Goal: Entertainment & Leisure: Consume media (video, audio)

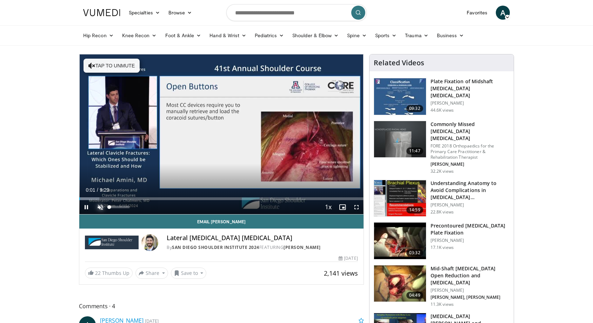
click at [103, 206] on span "Video Player" at bounding box center [100, 207] width 14 height 14
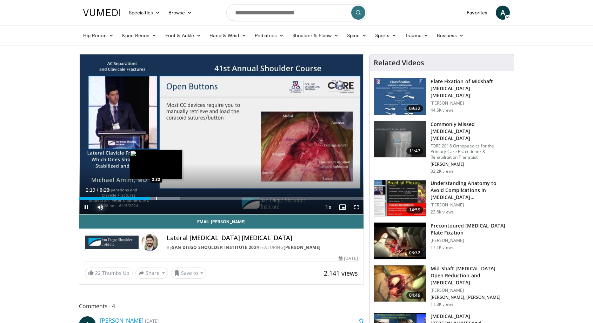
click at [156, 198] on div "Progress Bar" at bounding box center [156, 198] width 1 height 3
click at [166, 198] on div "Progress Bar" at bounding box center [166, 198] width 1 height 3
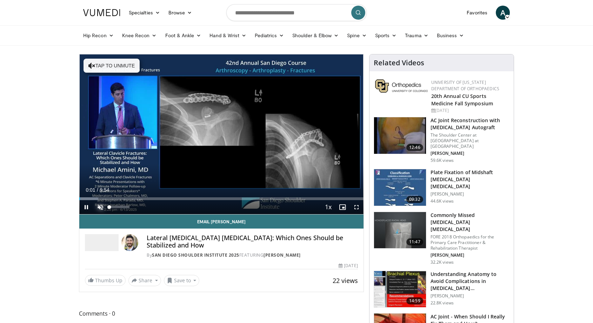
click at [101, 208] on span "Video Player" at bounding box center [100, 207] width 14 height 14
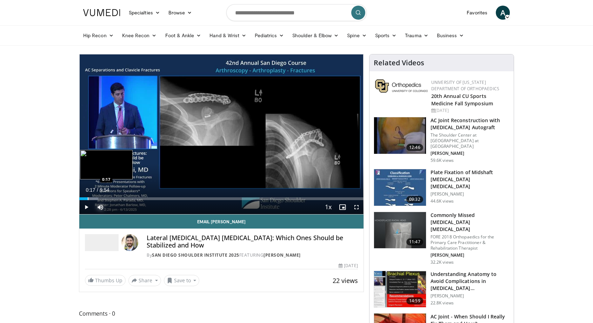
click at [88, 198] on div "Progress Bar" at bounding box center [88, 198] width 1 height 3
click at [93, 198] on div "Progress Bar" at bounding box center [93, 198] width 1 height 3
click at [101, 198] on div "Progress Bar" at bounding box center [101, 198] width 1 height 3
click at [111, 198] on div "Progress Bar" at bounding box center [111, 198] width 1 height 3
click at [124, 198] on div "Progress Bar" at bounding box center [124, 198] width 1 height 3
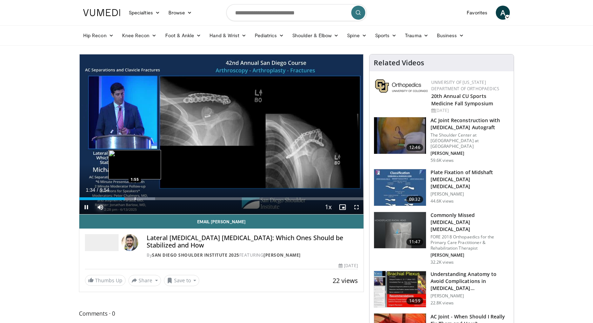
click at [135, 198] on div "Progress Bar" at bounding box center [135, 198] width 1 height 3
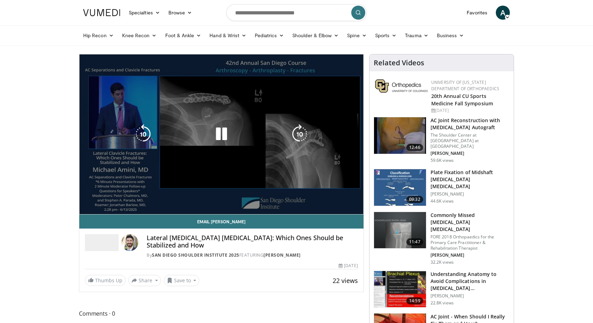
click at [150, 196] on video-js "**********" at bounding box center [221, 134] width 284 height 160
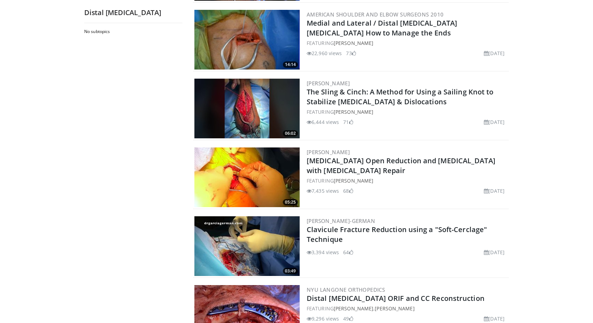
scroll to position [166, 0]
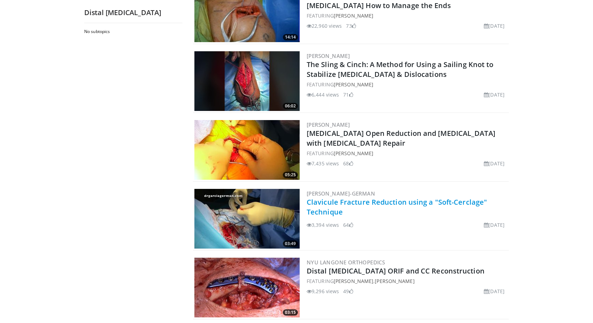
click at [389, 206] on link "Clavicule Fracture Reduction using a "Soft-Cerclage" Technique" at bounding box center [397, 206] width 180 height 19
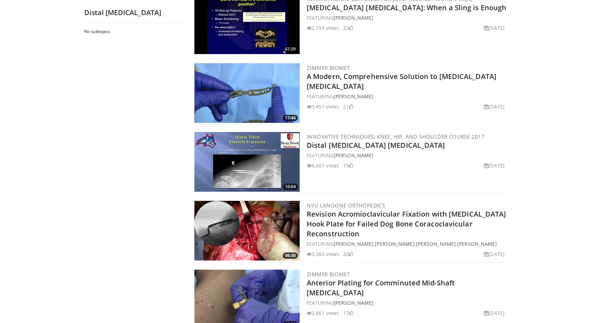
scroll to position [1010, 0]
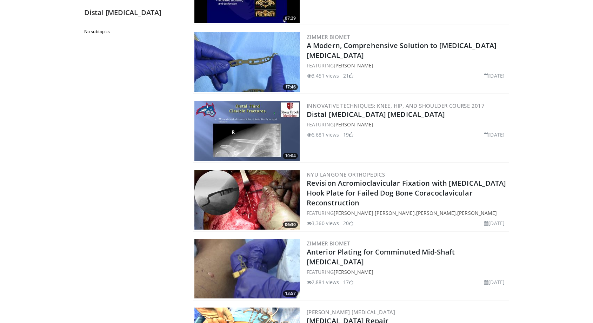
click at [238, 139] on img at bounding box center [246, 131] width 105 height 60
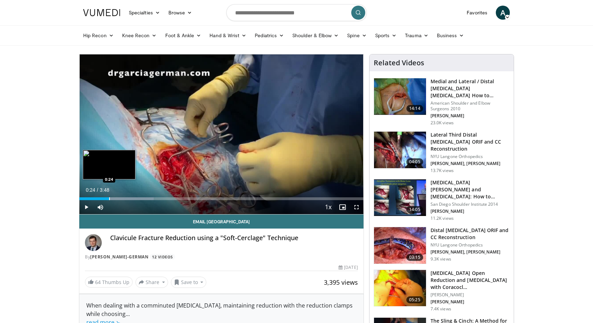
click at [109, 199] on div "Progress Bar" at bounding box center [109, 198] width 1 height 3
click at [126, 199] on div "Progress Bar" at bounding box center [126, 198] width 1 height 3
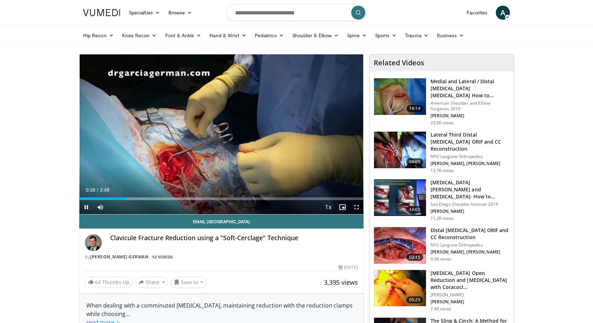
click at [145, 201] on div "Current Time 0:38 / Duration 3:48 Pause Skip Backward Skip Forward Mute Loaded …" at bounding box center [221, 207] width 284 height 14
click at [154, 199] on div "Progress Bar" at bounding box center [154, 198] width 1 height 3
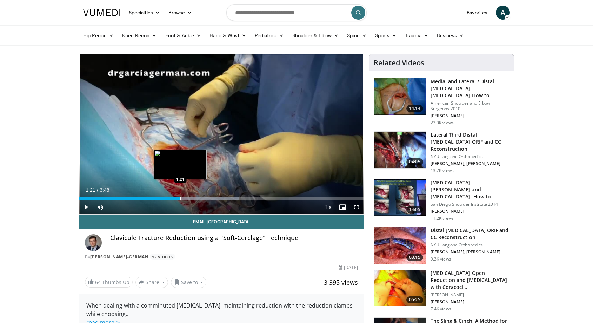
click at [180, 198] on div "Progress Bar" at bounding box center [180, 198] width 1 height 3
click at [199, 196] on div "Loaded : 64.98% 1:21 1:36" at bounding box center [221, 196] width 284 height 7
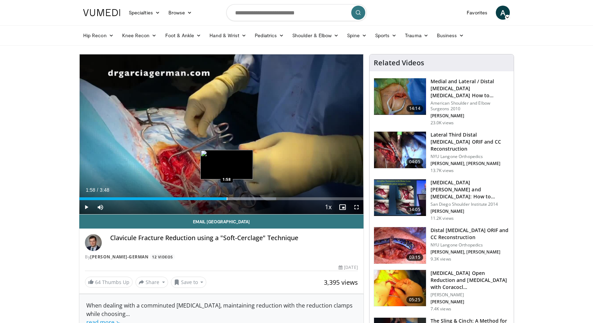
click at [227, 199] on div "Progress Bar" at bounding box center [227, 198] width 1 height 3
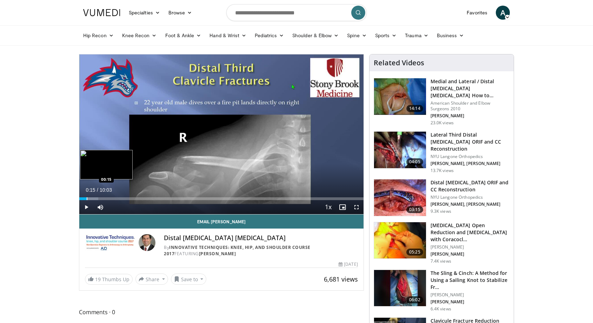
click at [87, 198] on div "Progress Bar" at bounding box center [87, 198] width 1 height 3
click at [92, 198] on div "Loaded : 9.95% 00:16 00:26" at bounding box center [221, 198] width 284 height 3
click at [103, 199] on div "Progress Bar" at bounding box center [103, 198] width 1 height 3
click at [111, 197] on div "Progress Bar" at bounding box center [111, 198] width 1 height 3
click at [116, 197] on div "Progress Bar" at bounding box center [116, 198] width 1 height 3
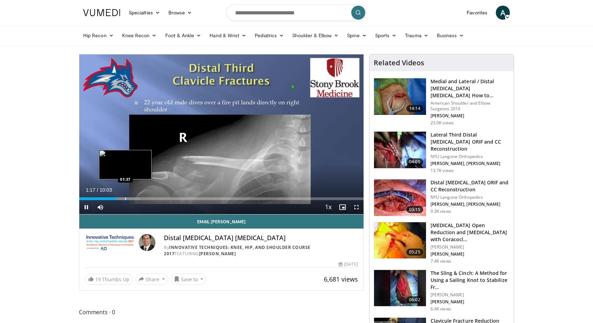
click at [125, 197] on div "Progress Bar" at bounding box center [125, 198] width 1 height 3
click at [131, 198] on div "Progress Bar" at bounding box center [131, 198] width 1 height 3
click at [127, 196] on div "Loaded : 29.78% 01:42 01:42" at bounding box center [221, 196] width 284 height 7
click at [125, 196] on div "Loaded : 29.78% 01:42 01:36" at bounding box center [221, 196] width 284 height 7
click at [356, 209] on span "Video Player" at bounding box center [356, 207] width 14 height 14
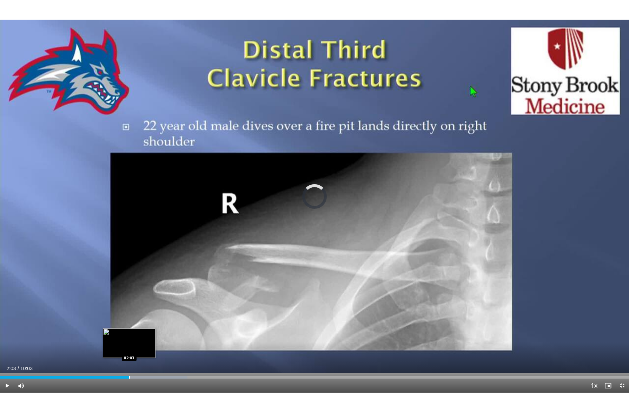
click at [129, 322] on div "Progress Bar" at bounding box center [129, 377] width 1 height 3
click at [144, 322] on div "Progress Bar" at bounding box center [144, 377] width 1 height 3
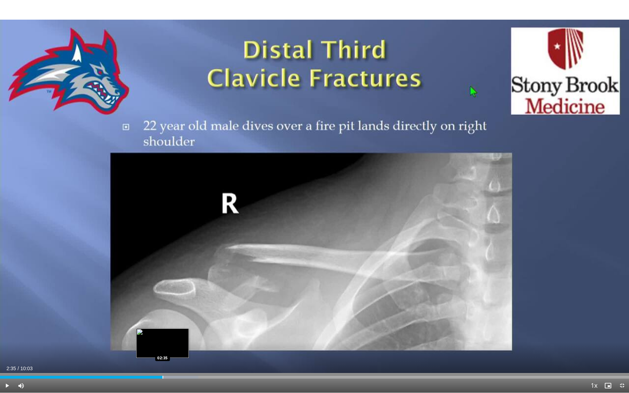
click at [162, 322] on div "Progress Bar" at bounding box center [162, 377] width 1 height 3
click at [182, 322] on div "Progress Bar" at bounding box center [182, 377] width 1 height 3
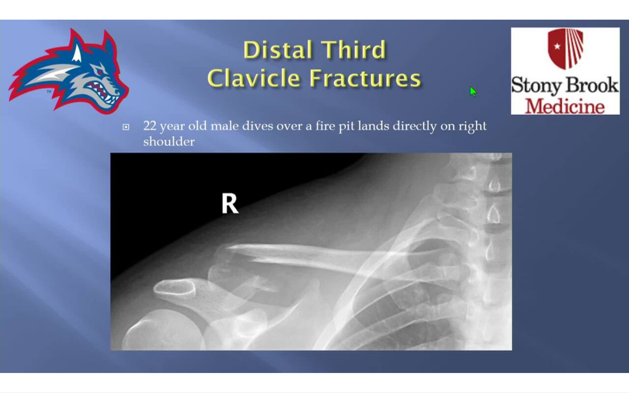
click at [190, 322] on div "10 seconds Tap to unmute" at bounding box center [314, 196] width 629 height 393
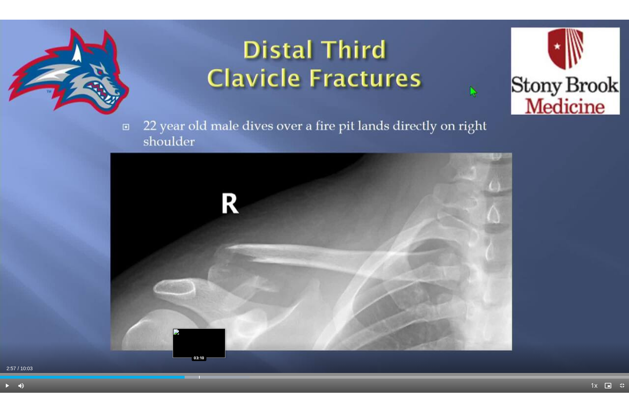
click at [199, 322] on div "Progress Bar" at bounding box center [199, 377] width 1 height 3
click at [210, 322] on div "Progress Bar" at bounding box center [210, 377] width 1 height 3
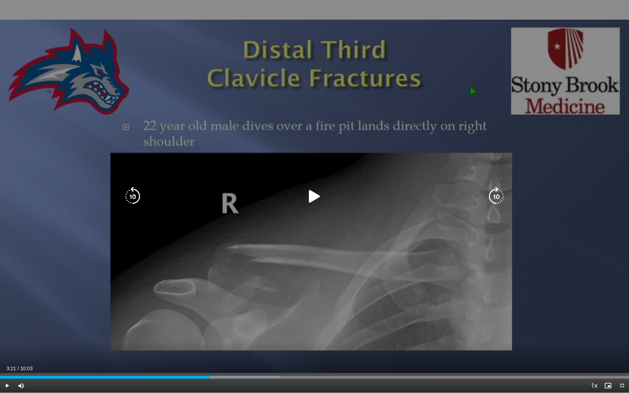
click at [236, 322] on div "10 seconds Tap to unmute" at bounding box center [314, 196] width 629 height 393
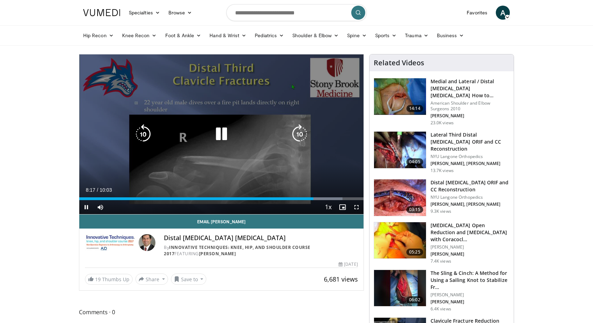
click at [263, 161] on div "10 seconds Tap to unmute" at bounding box center [221, 134] width 284 height 160
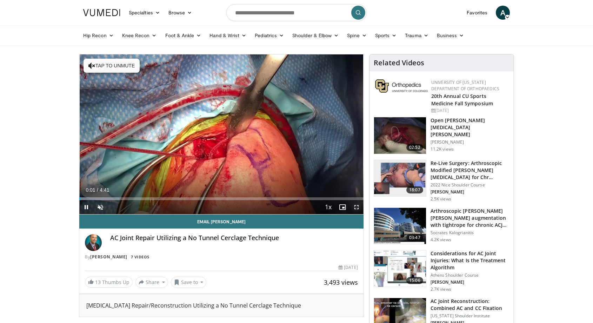
click at [358, 207] on span "Video Player" at bounding box center [356, 207] width 14 height 14
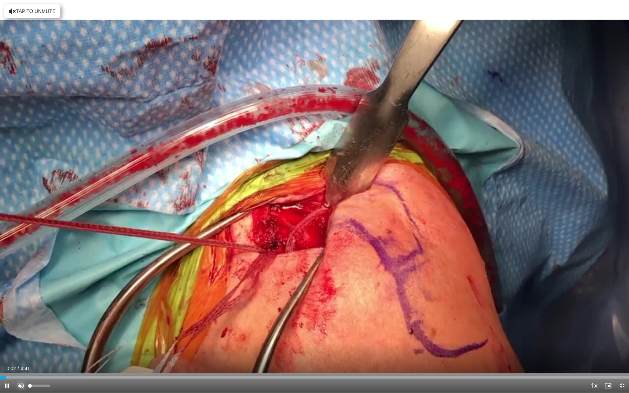
click at [21, 322] on span "Video Player" at bounding box center [21, 386] width 14 height 14
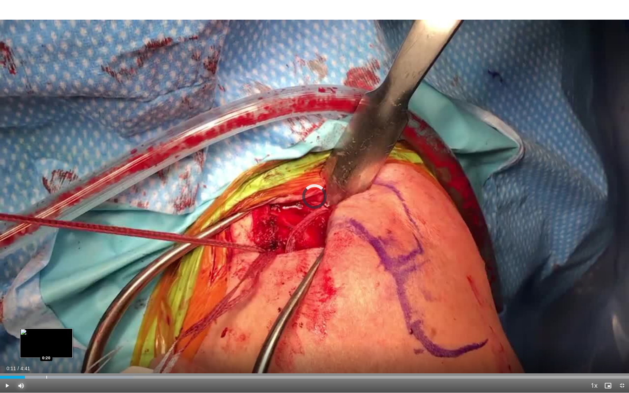
click at [46, 322] on div "Progress Bar" at bounding box center [46, 377] width 1 height 3
click at [71, 322] on div "Loaded : 28.20% 0:21 0:32" at bounding box center [314, 375] width 629 height 7
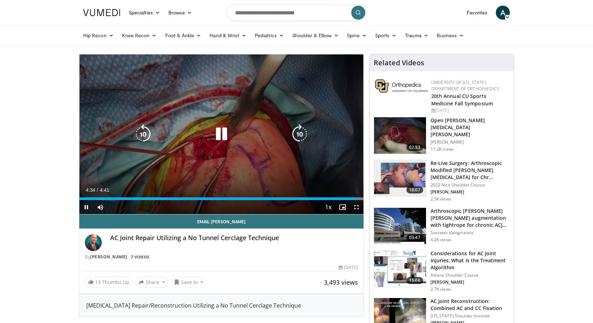
click at [218, 137] on icon "Video Player" at bounding box center [222, 134] width 20 height 20
